Goal: Transaction & Acquisition: Obtain resource

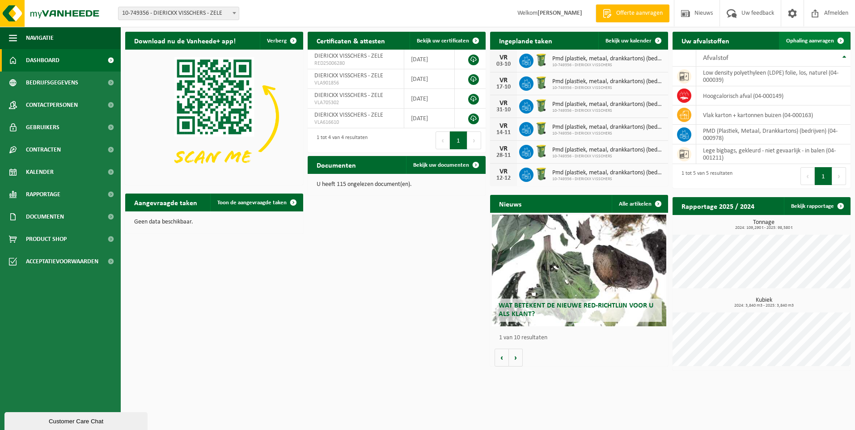
click at [800, 38] on span "Ophaling aanvragen" at bounding box center [810, 41] width 48 height 6
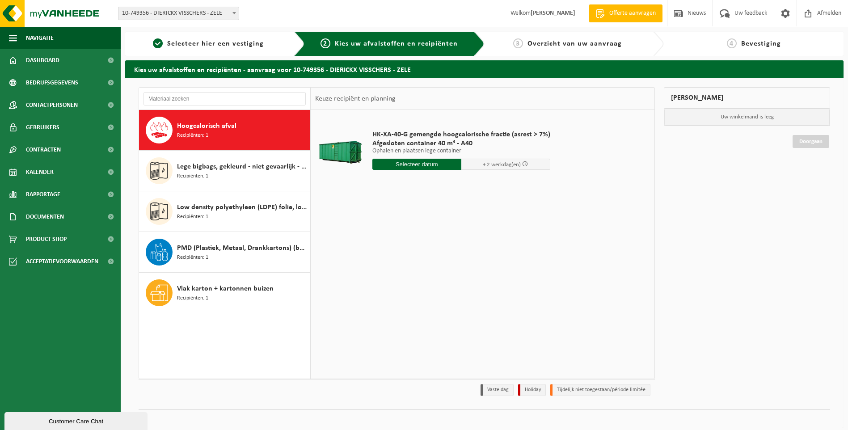
click at [428, 162] on input "text" at bounding box center [416, 164] width 89 height 11
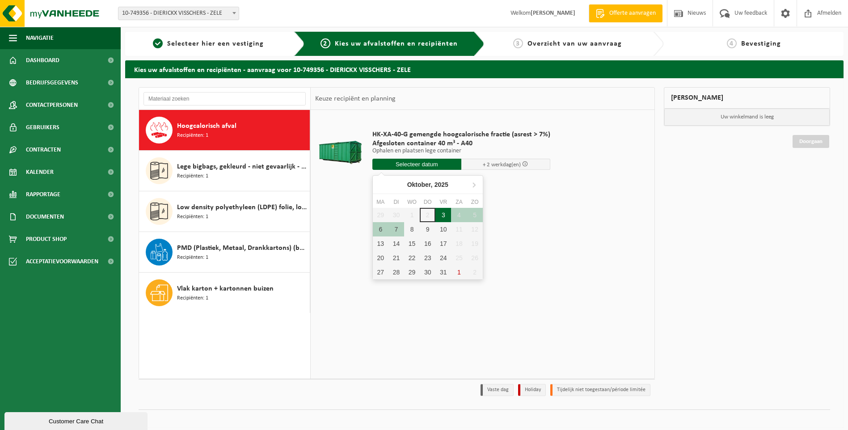
click at [443, 214] on div "3" at bounding box center [443, 215] width 16 height 14
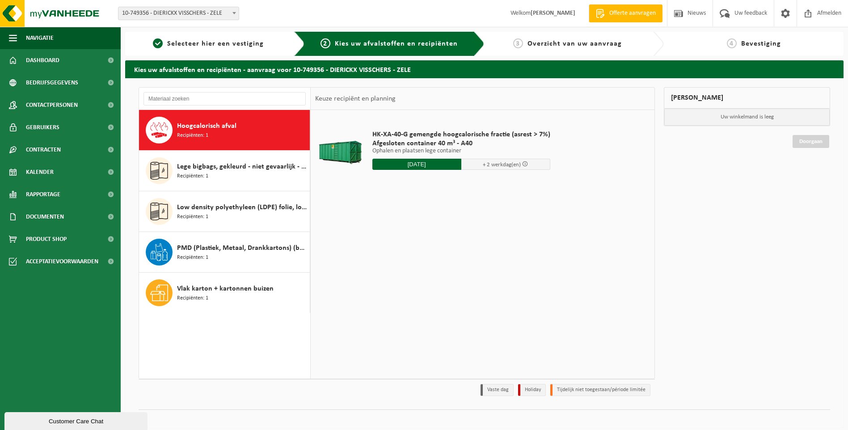
type input "Van 2025-10-03"
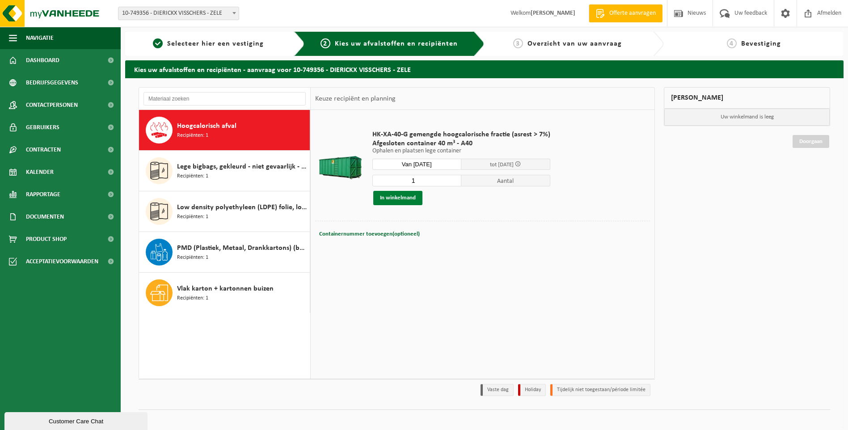
click at [400, 199] on button "In winkelmand" at bounding box center [397, 198] width 49 height 14
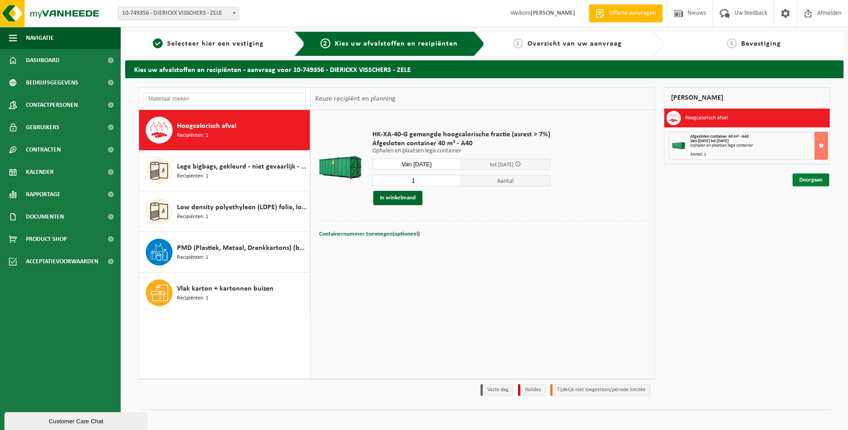
click at [811, 180] on link "Doorgaan" at bounding box center [811, 179] width 37 height 13
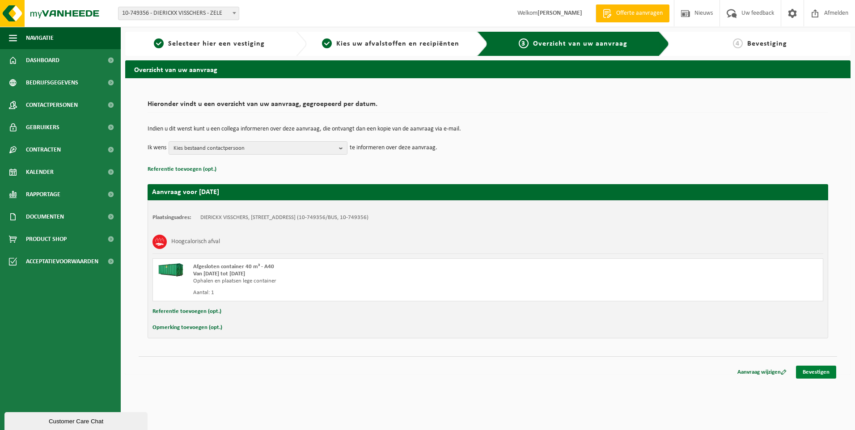
click at [818, 372] on link "Bevestigen" at bounding box center [816, 372] width 40 height 13
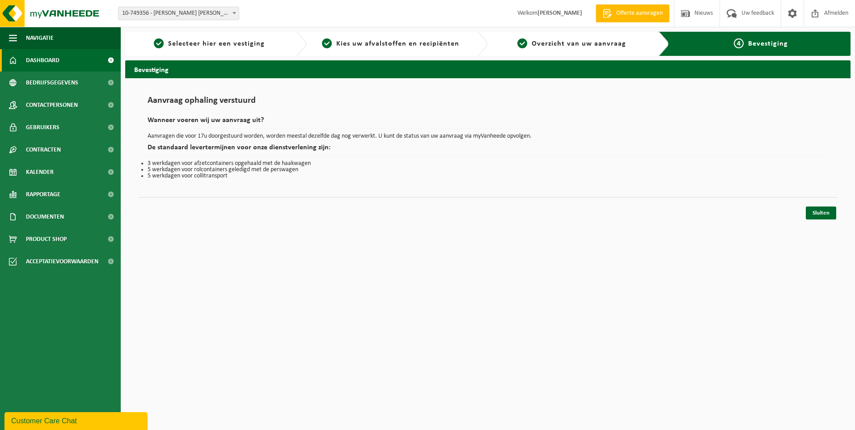
click at [35, 62] on span "Dashboard" at bounding box center [43, 60] width 34 height 22
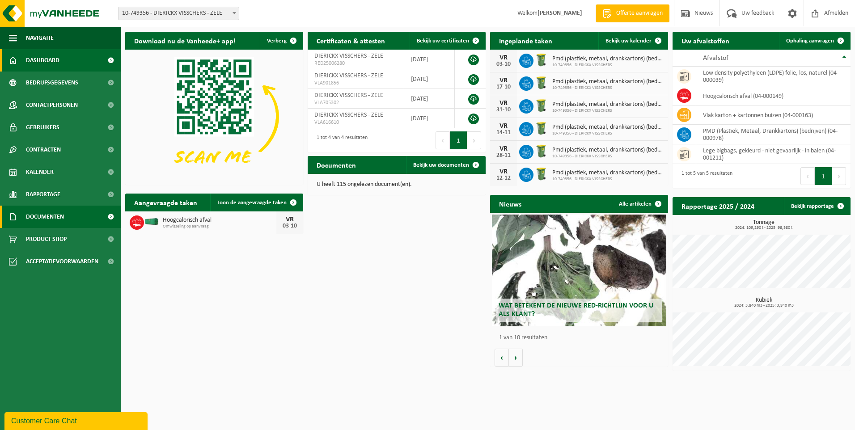
click at [55, 216] on span "Documenten" at bounding box center [45, 217] width 38 height 22
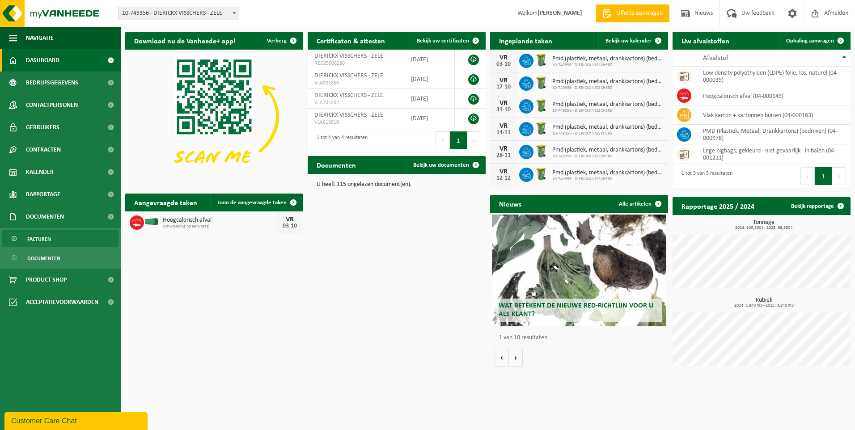
click at [46, 240] on span "Facturen" at bounding box center [39, 239] width 24 height 17
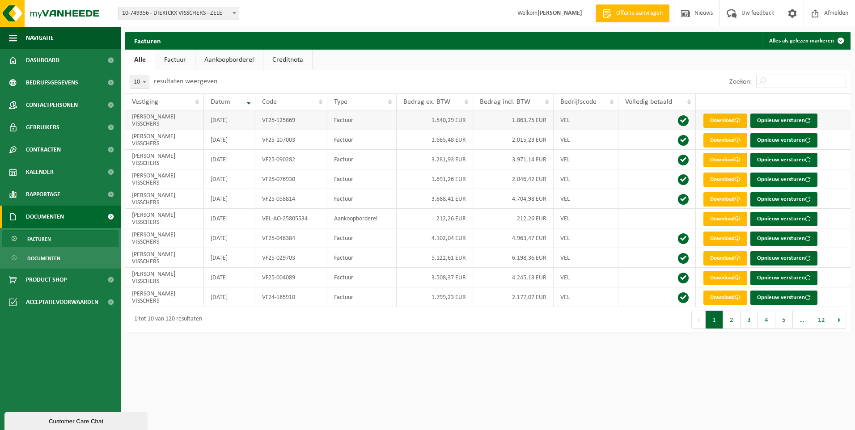
click at [719, 123] on link "Download" at bounding box center [725, 121] width 44 height 14
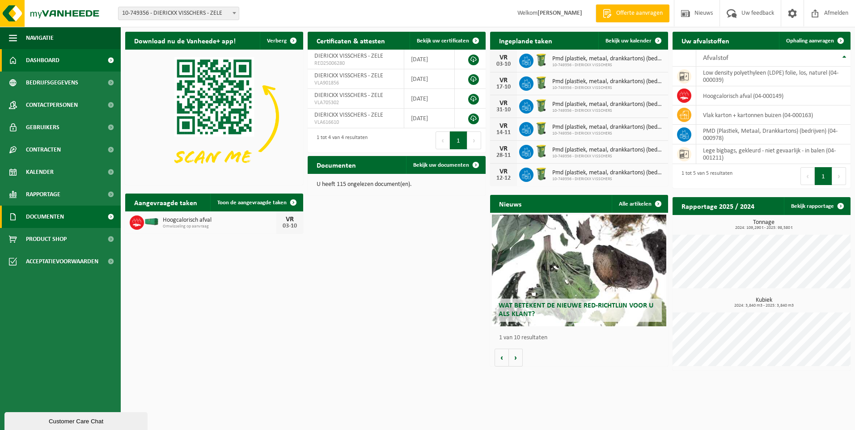
click at [48, 220] on span "Documenten" at bounding box center [45, 217] width 38 height 22
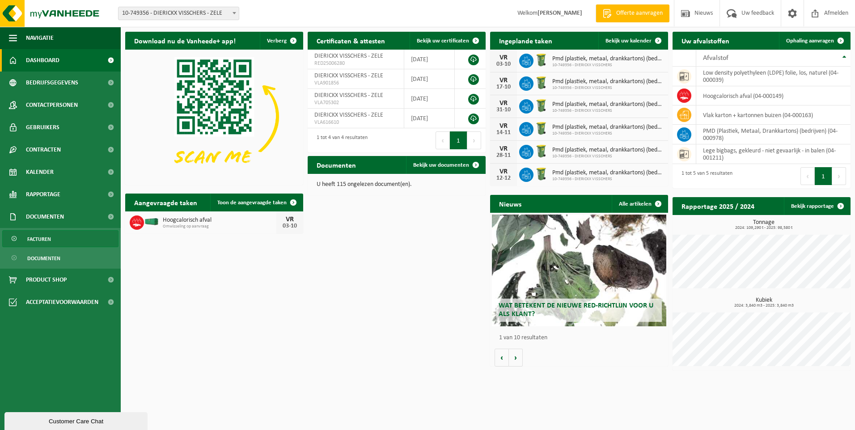
click at [42, 240] on span "Facturen" at bounding box center [39, 239] width 24 height 17
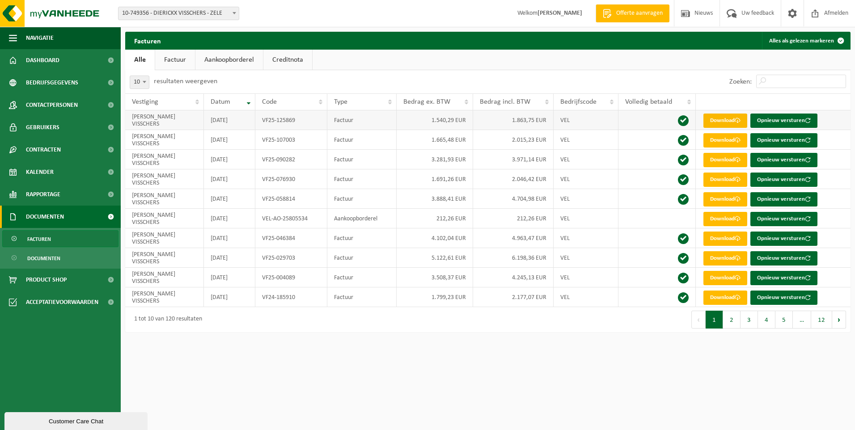
click at [723, 122] on link "Download" at bounding box center [725, 121] width 44 height 14
